Goal: Information Seeking & Learning: Learn about a topic

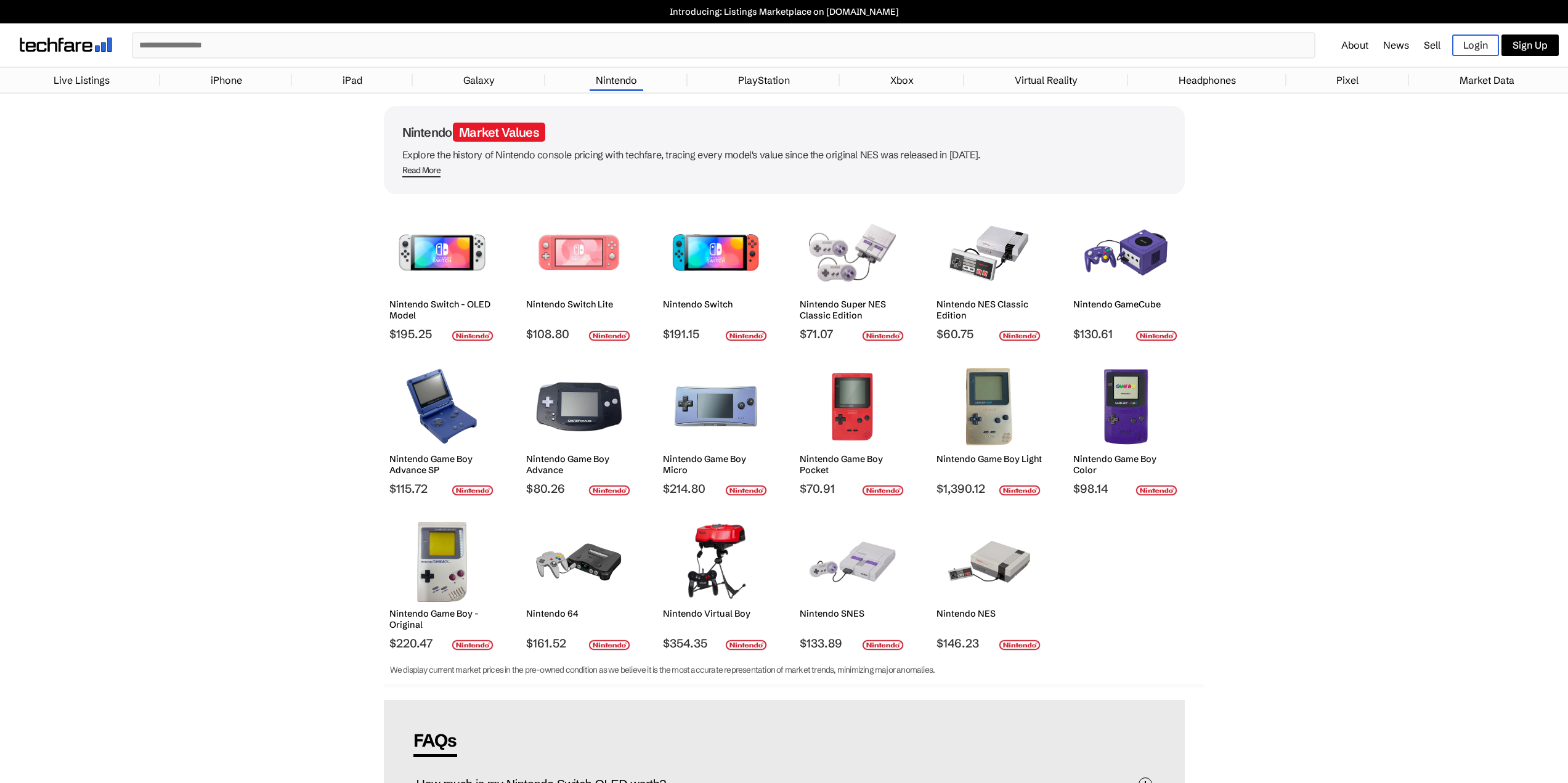
click at [360, 89] on link "iPad" at bounding box center [352, 80] width 32 height 25
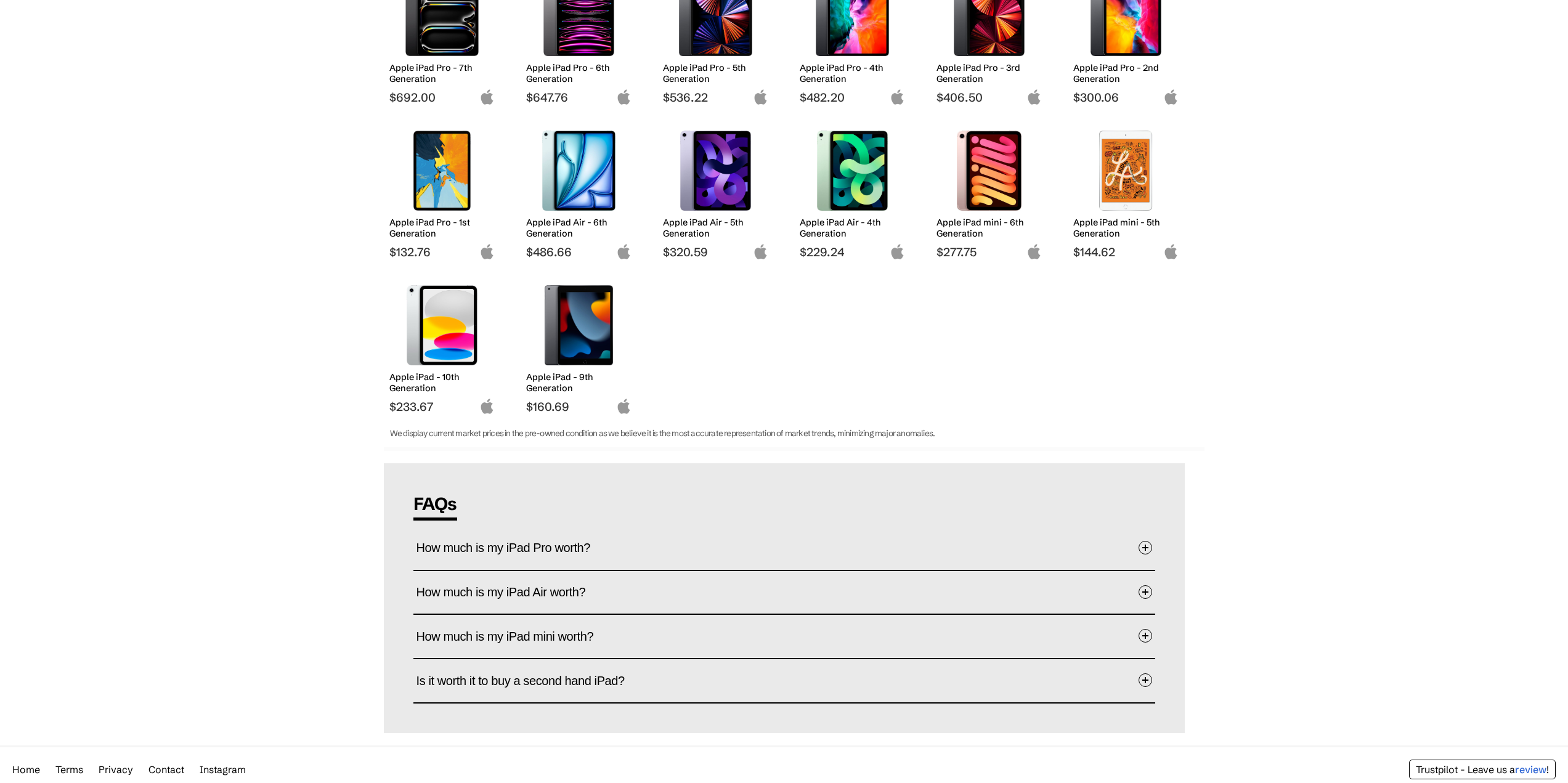
scroll to position [246, 0]
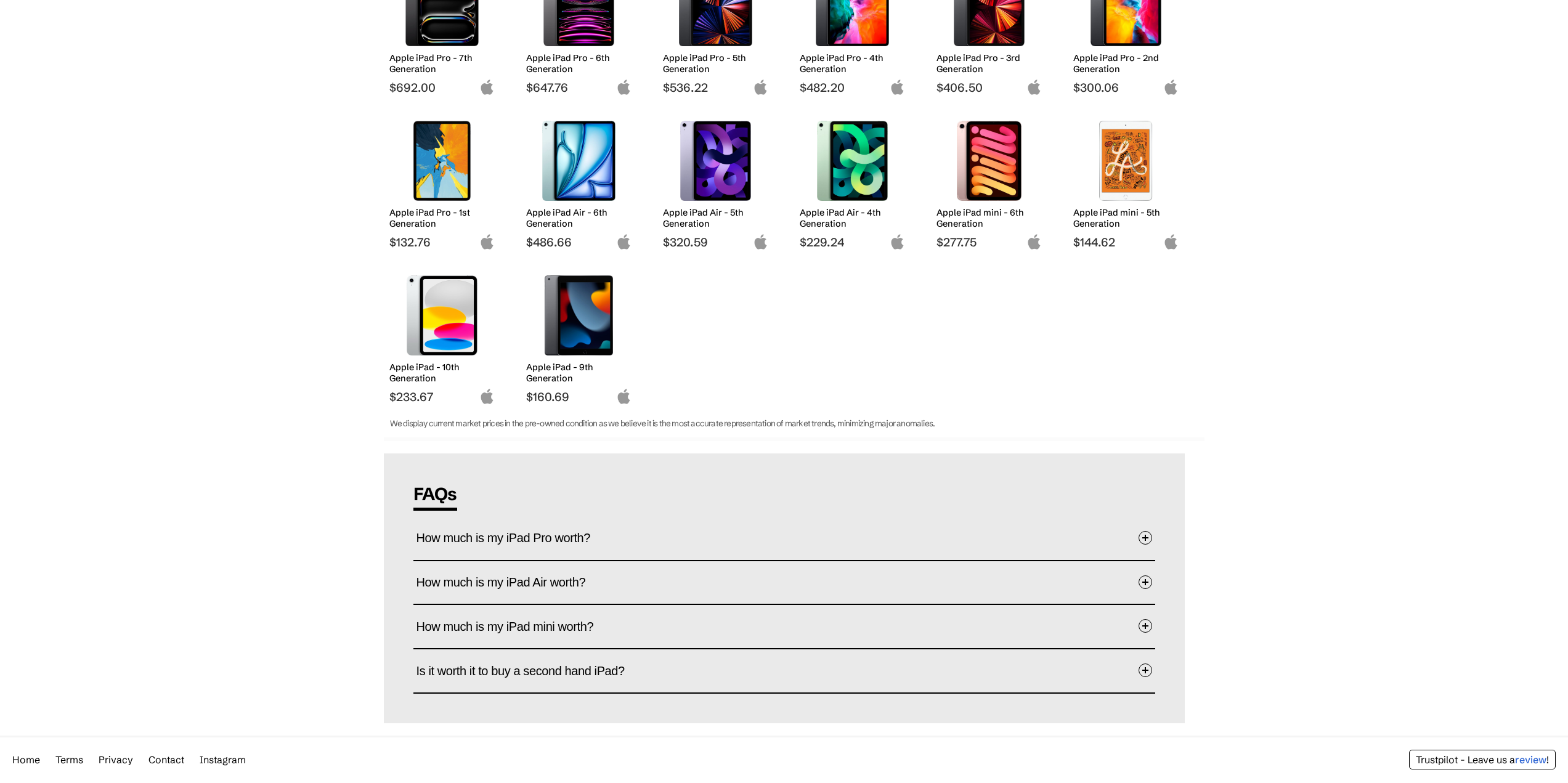
click at [425, 577] on span "How much is my iPad Air worth?" at bounding box center [510, 582] width 188 height 38
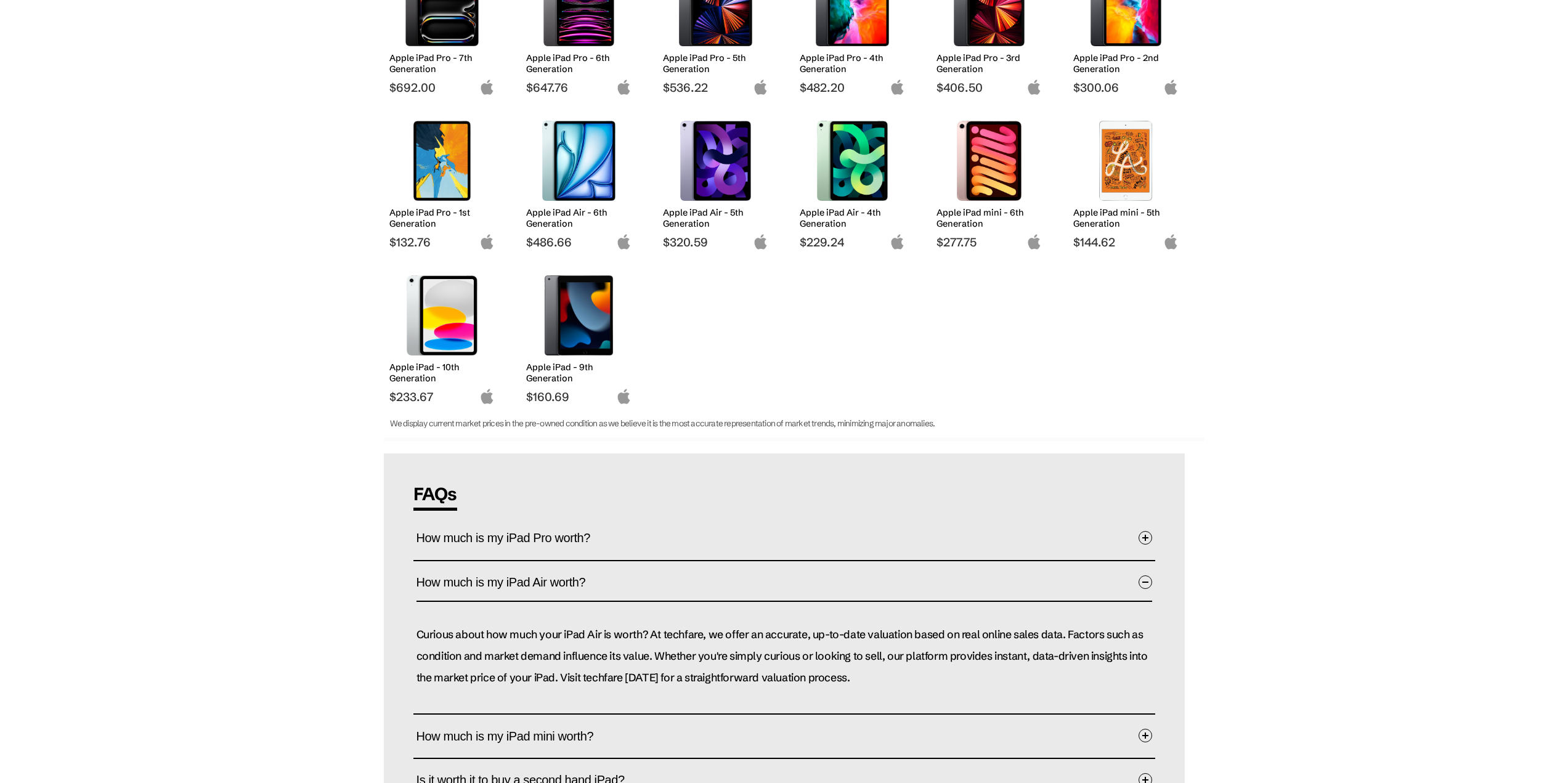
click at [425, 577] on span "How much is my iPad Air worth?" at bounding box center [510, 582] width 188 height 38
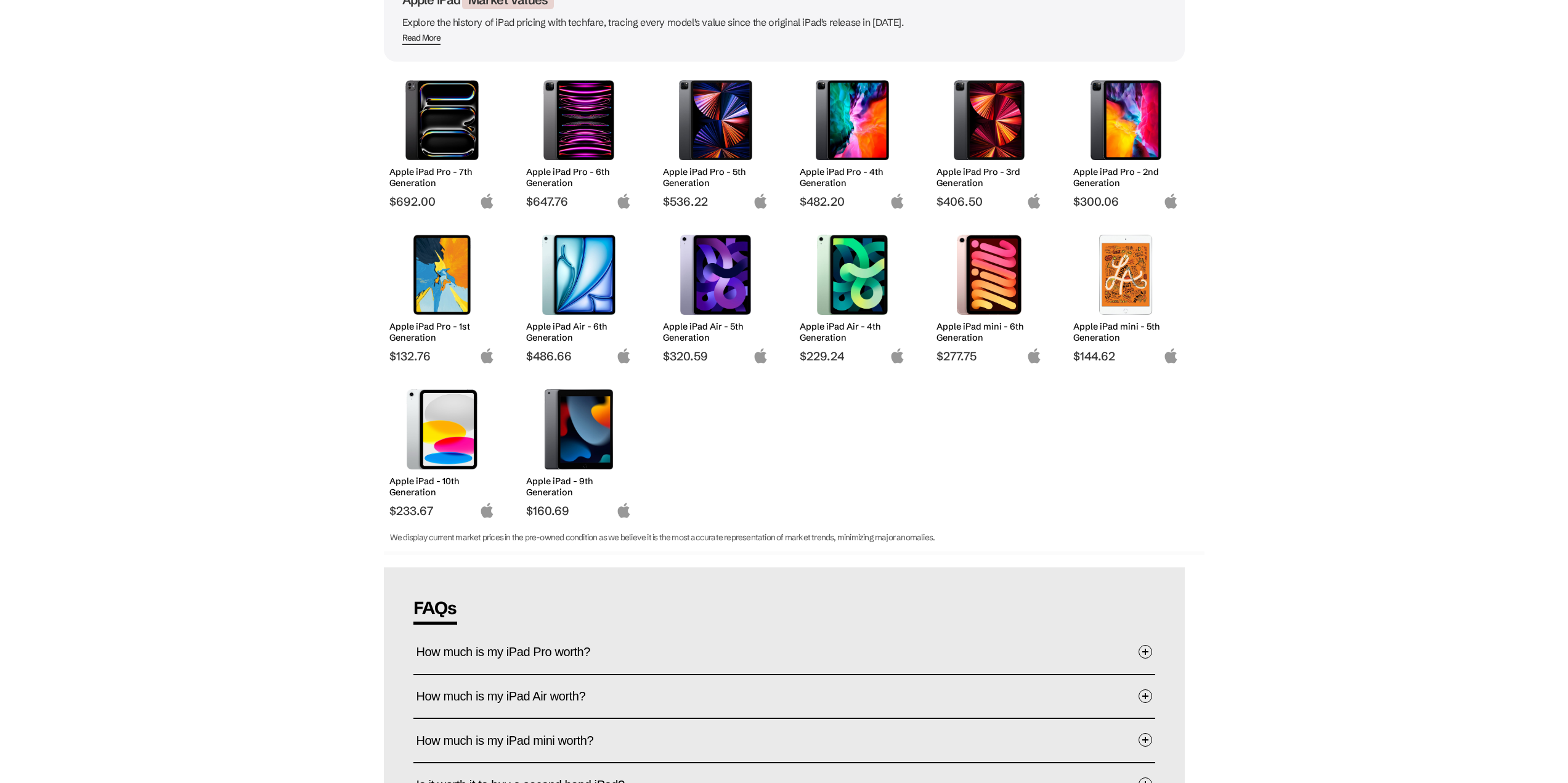
scroll to position [0, 0]
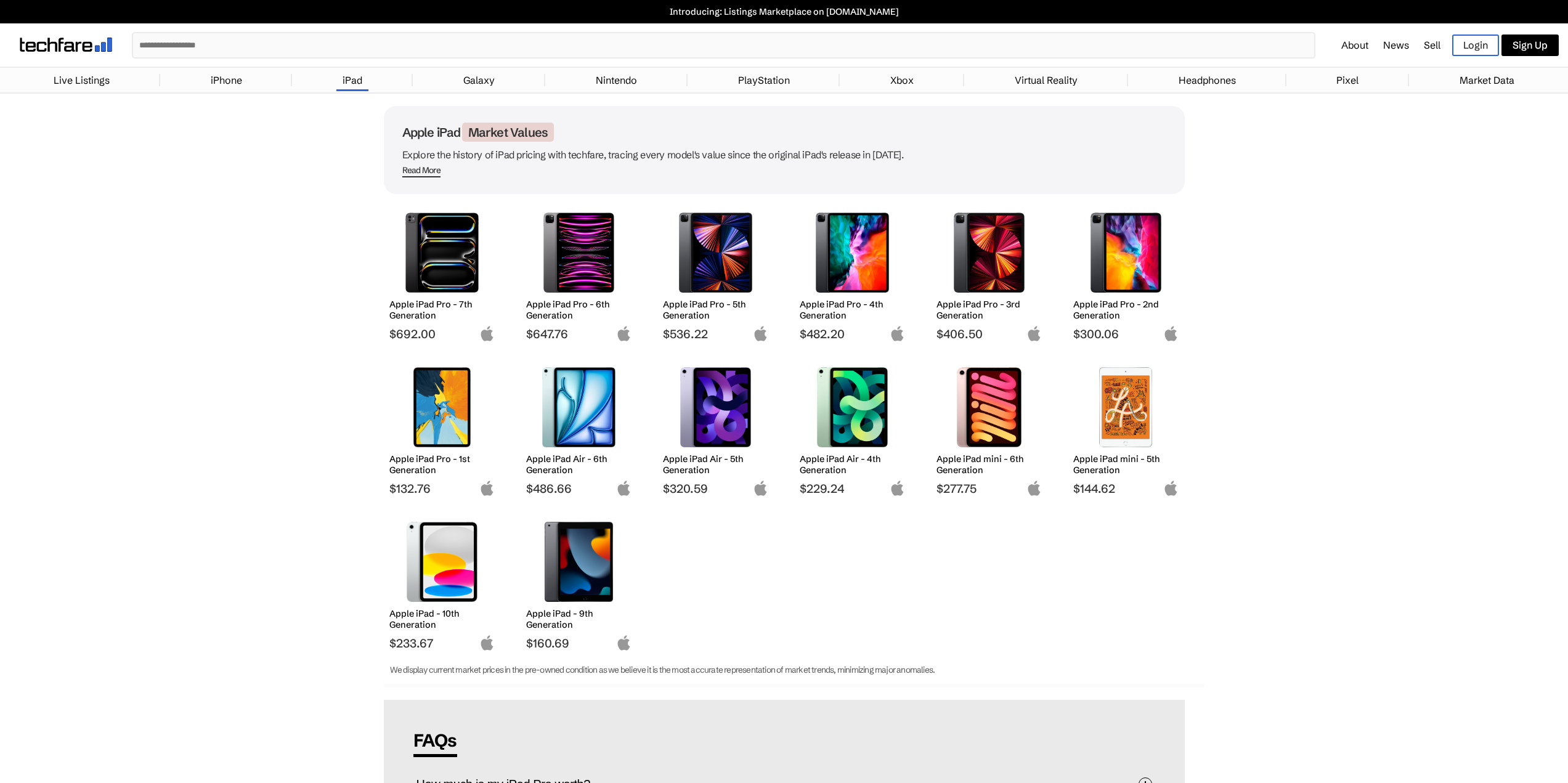
click at [237, 75] on link "iPhone" at bounding box center [226, 80] width 44 height 25
click at [760, 76] on link "PlayStation" at bounding box center [764, 80] width 64 height 25
click at [1368, 84] on li "Pixel" at bounding box center [1348, 80] width 124 height 19
click at [1356, 79] on link "Pixel" at bounding box center [1347, 80] width 34 height 25
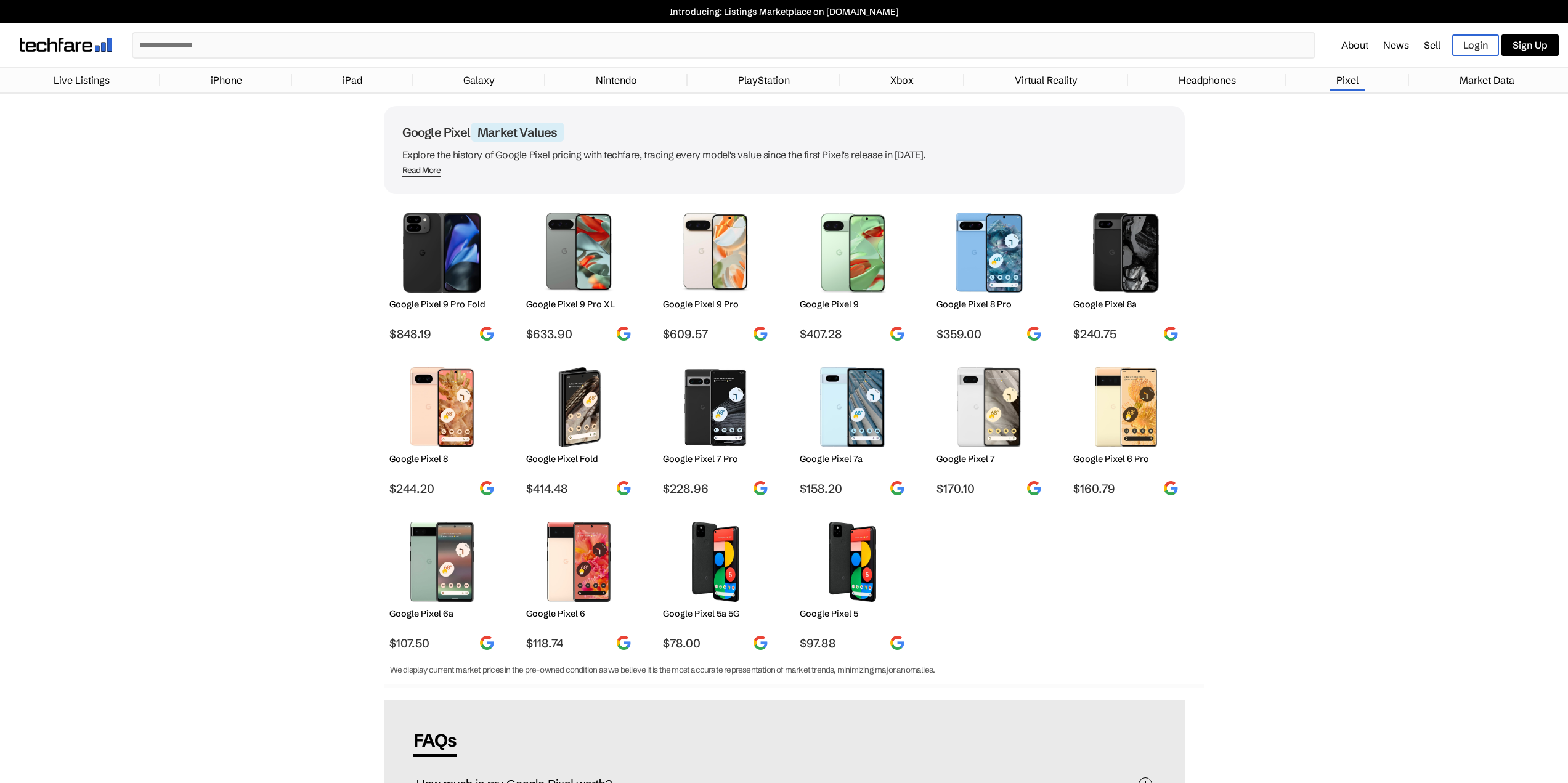
click at [1233, 88] on link "Headphones" at bounding box center [1207, 80] width 70 height 25
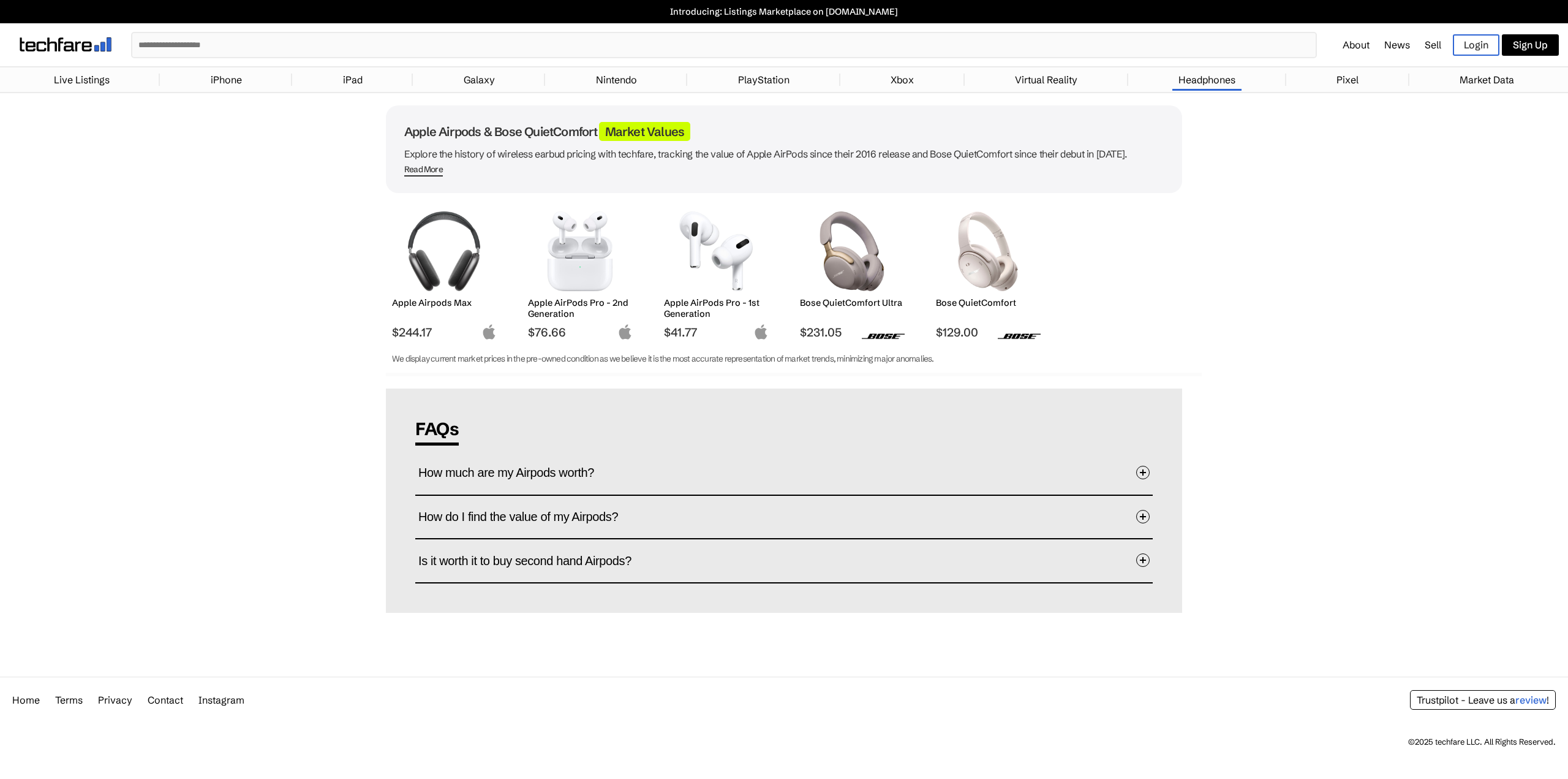
click at [1117, 80] on li "Virtual Reality" at bounding box center [1047, 80] width 163 height 19
click at [1079, 83] on link "Virtual Reality" at bounding box center [1046, 80] width 75 height 24
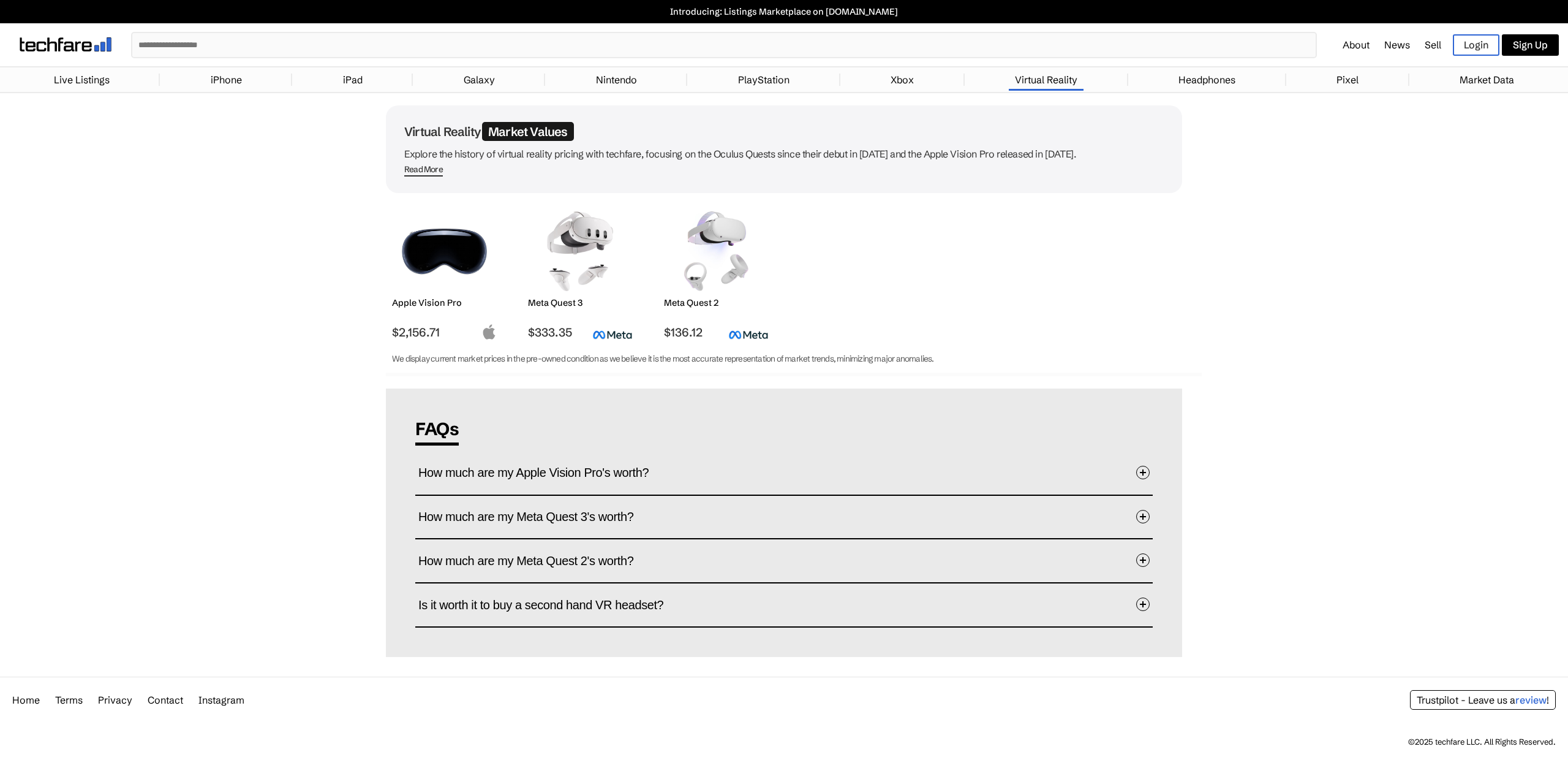
click at [910, 84] on link "Xbox" at bounding box center [902, 80] width 35 height 24
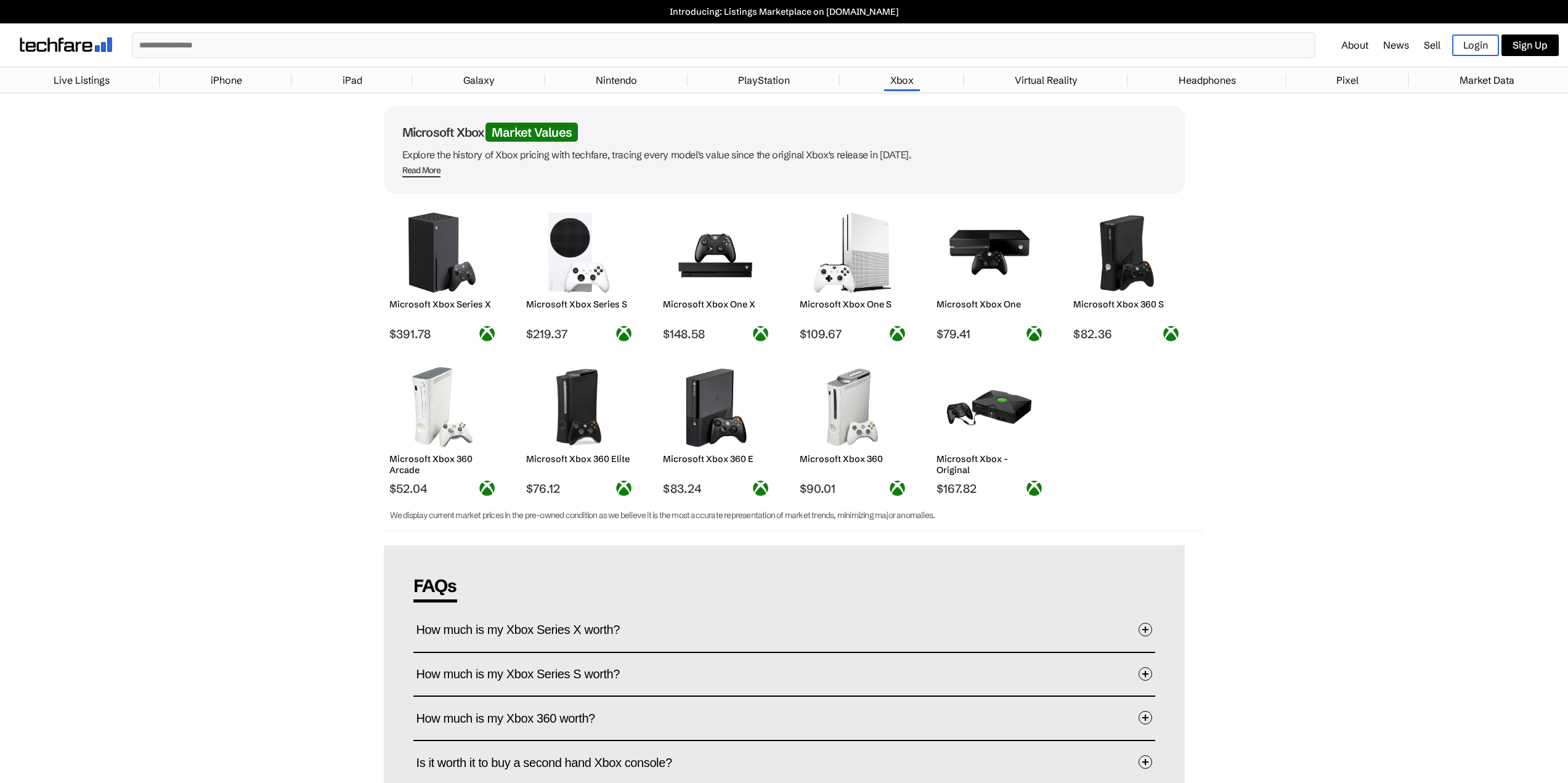
click at [780, 85] on link "PlayStation" at bounding box center [764, 80] width 64 height 25
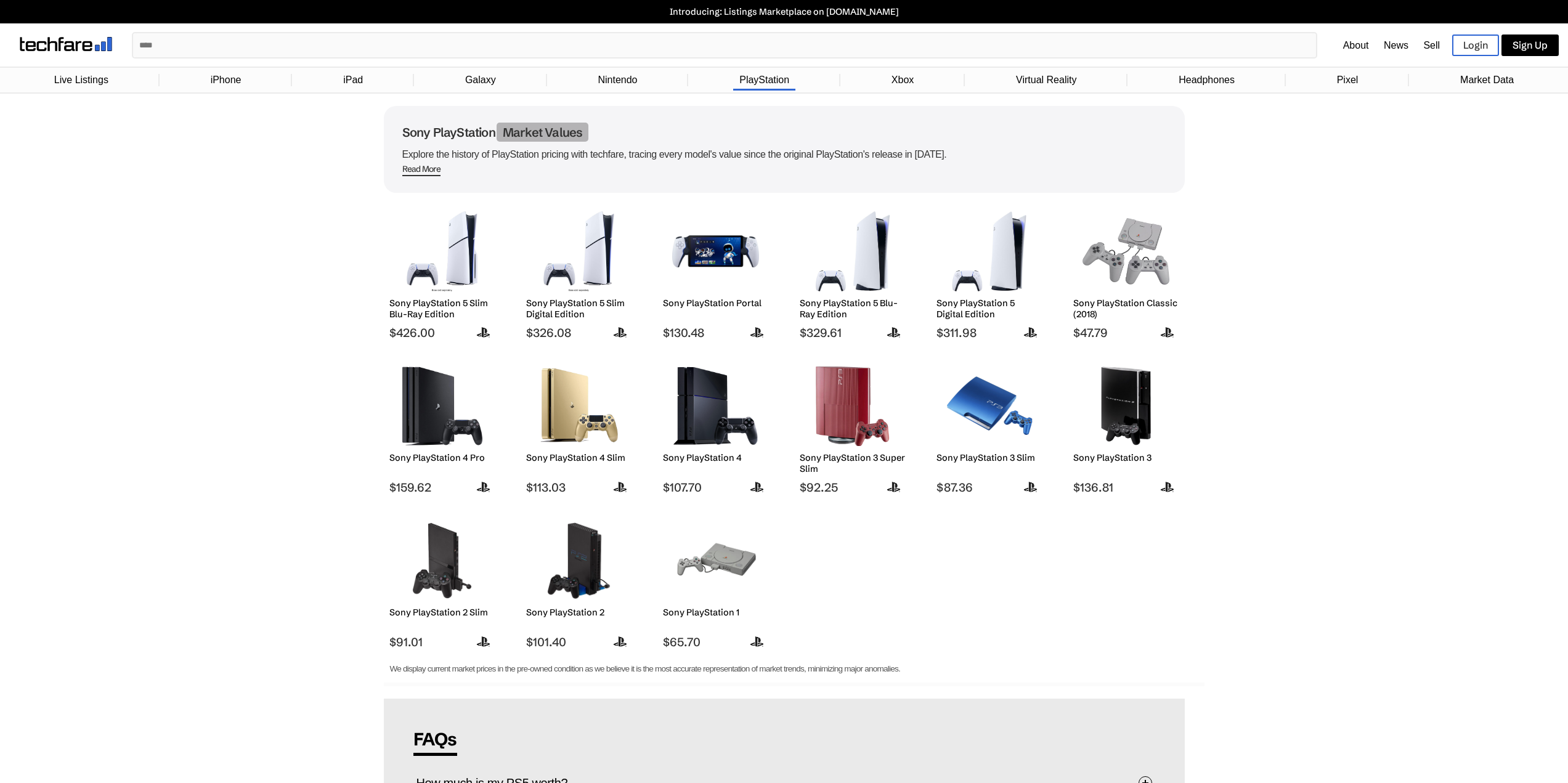
click at [634, 78] on link "Nintendo" at bounding box center [618, 80] width 52 height 23
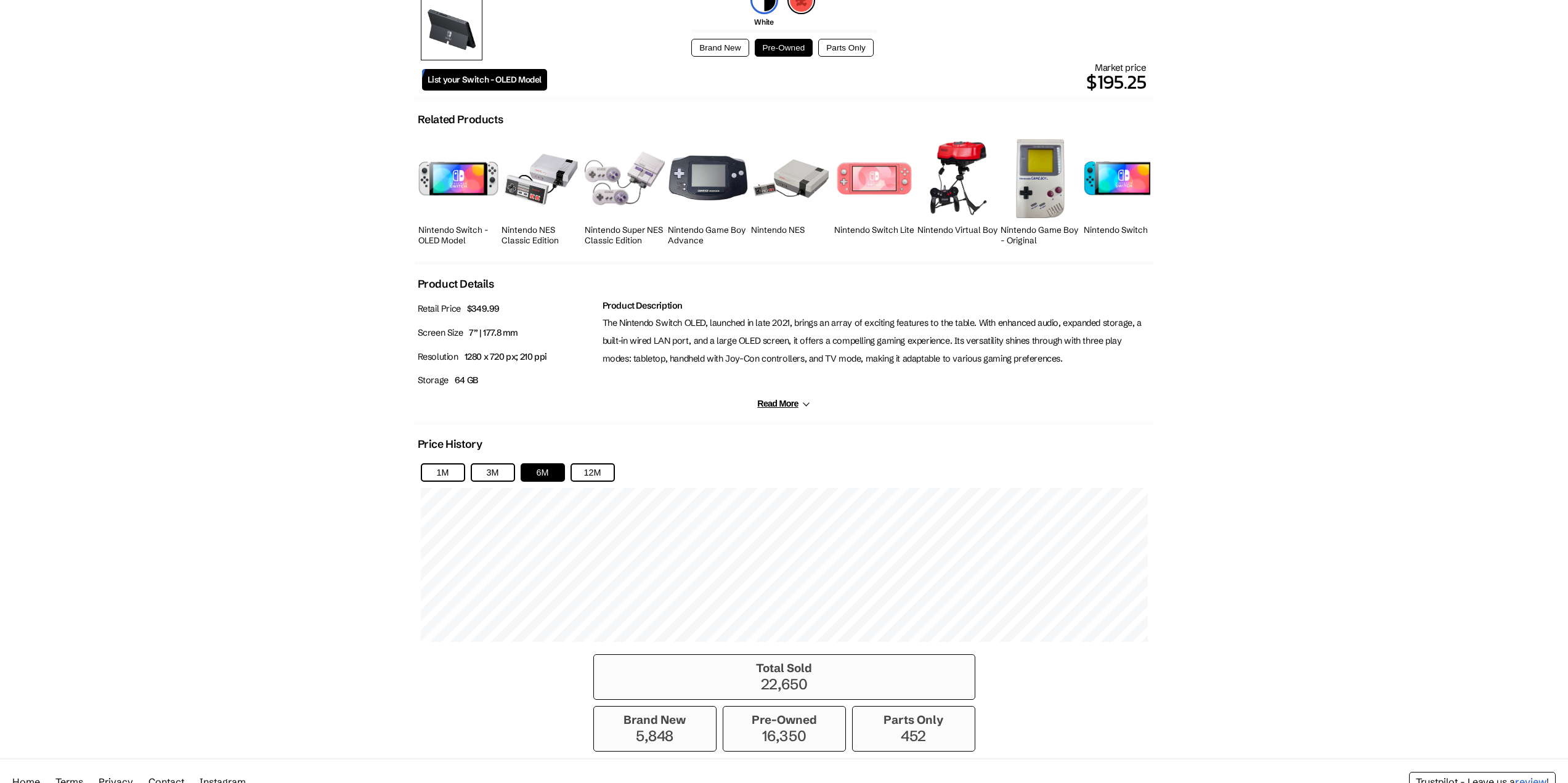
scroll to position [431, 0]
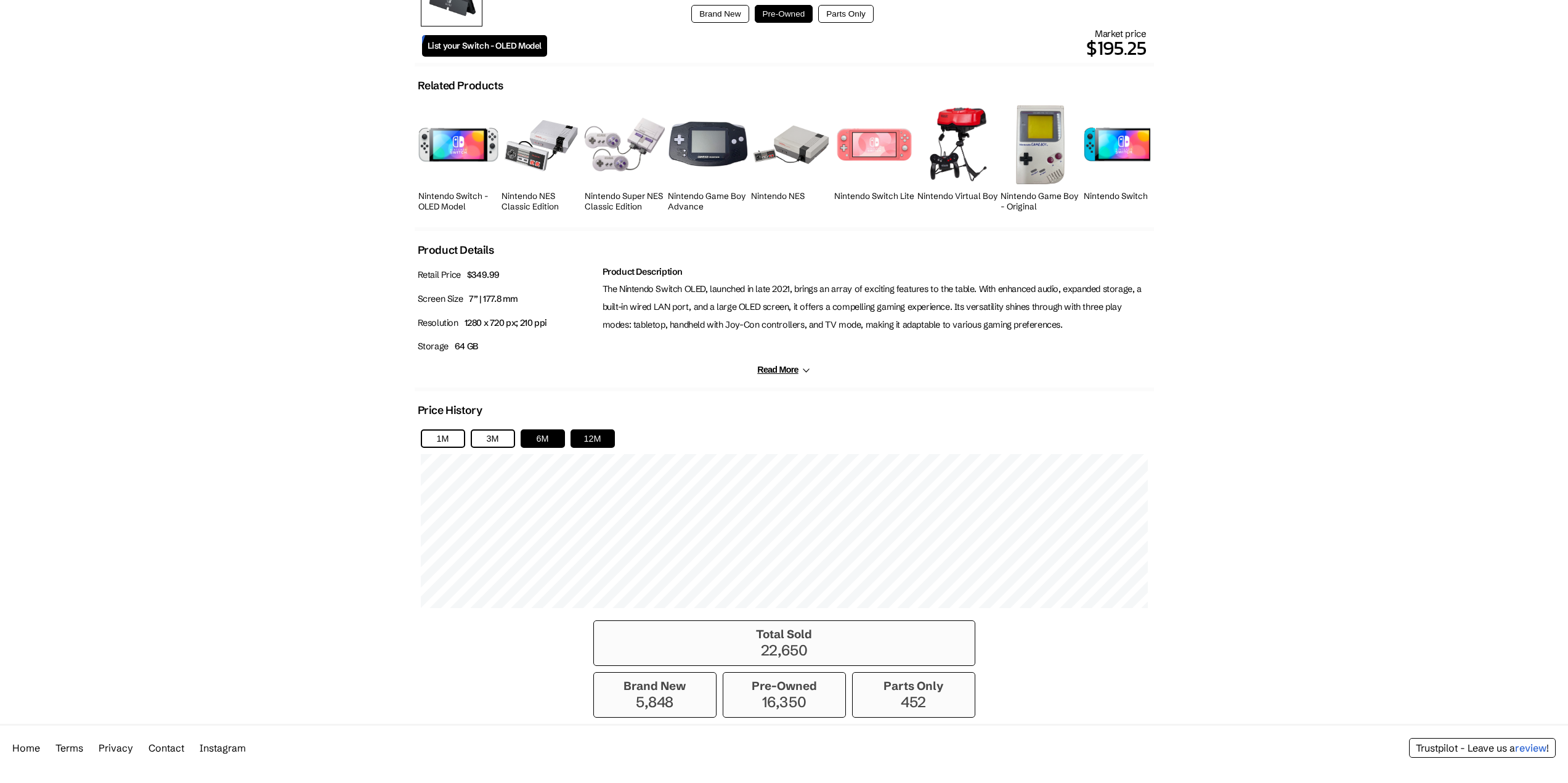
click at [579, 444] on button "12M" at bounding box center [592, 438] width 45 height 19
click at [484, 433] on button "3M" at bounding box center [493, 438] width 45 height 19
click at [449, 438] on button "1M" at bounding box center [443, 438] width 45 height 19
click at [658, 697] on p "5,848" at bounding box center [655, 702] width 110 height 18
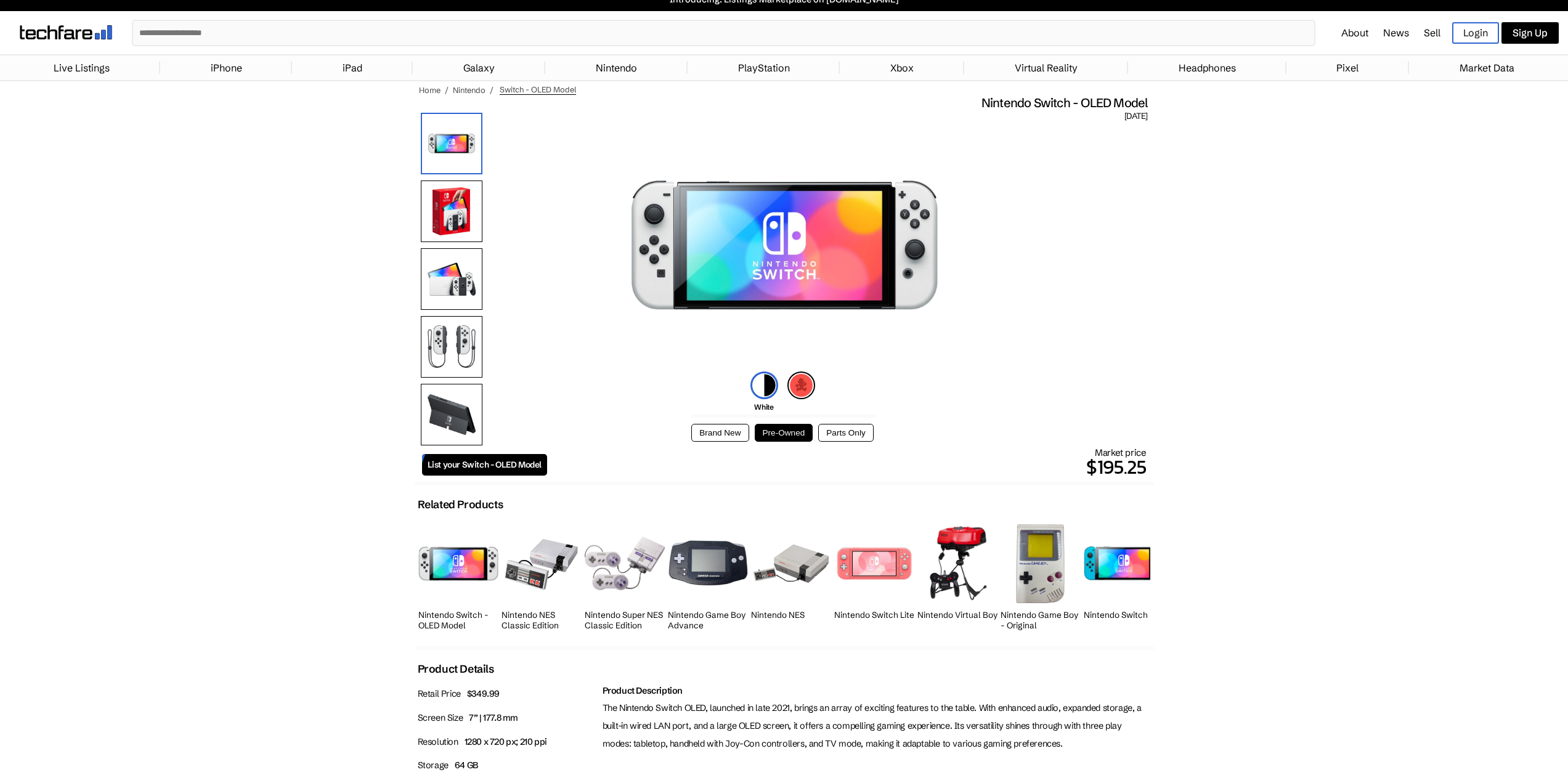
scroll to position [0, 0]
